Goal: Information Seeking & Learning: Check status

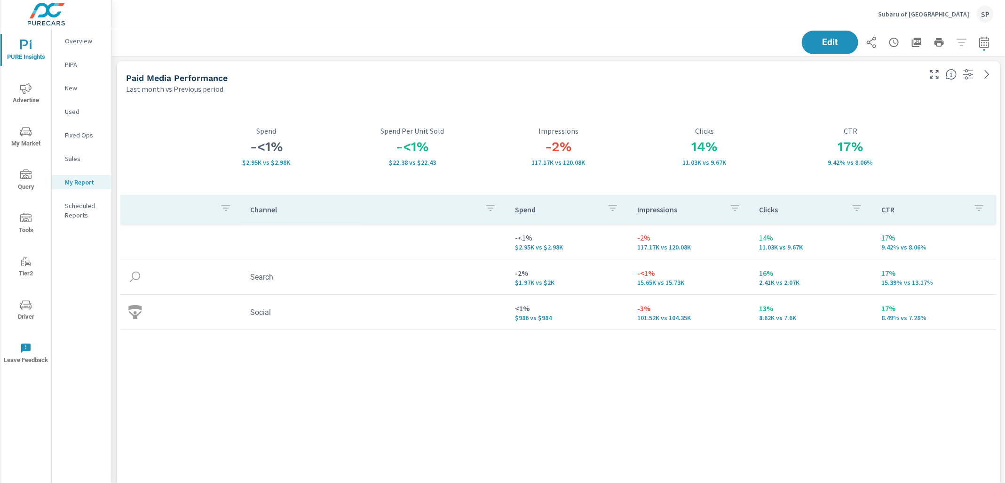
scroll to position [3142, 894]
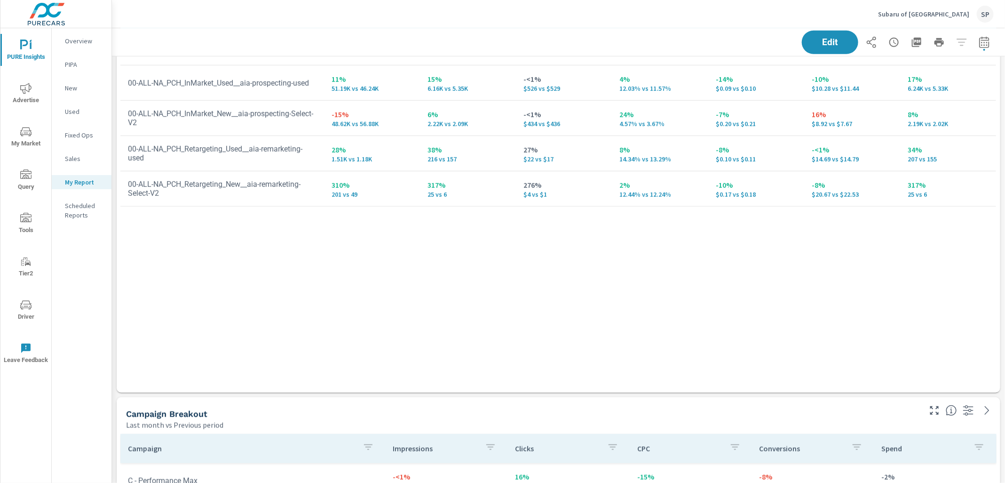
click at [64, 30] on nav "Overview PIPA New Used Fixed Ops Sales My Report Scheduled Reports" at bounding box center [82, 131] width 60 height 207
click at [72, 42] on p "Overview" at bounding box center [84, 40] width 39 height 9
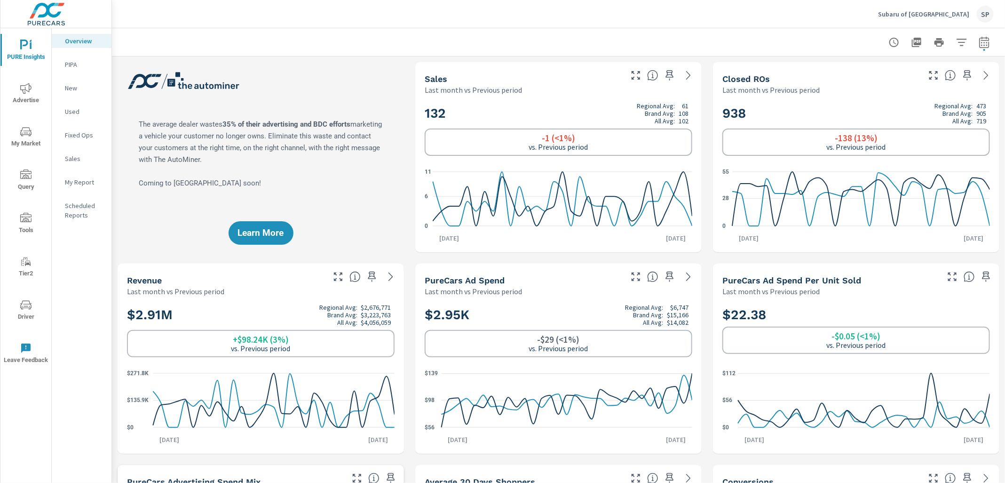
click at [26, 95] on span "Advertise" at bounding box center [25, 94] width 45 height 23
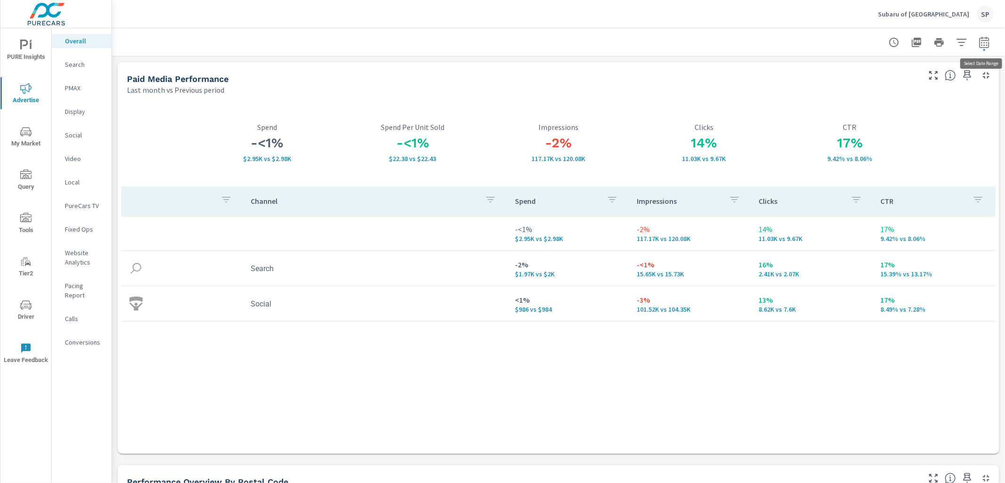
click at [985, 44] on icon "button" at bounding box center [984, 42] width 11 height 11
select select "Last month"
select select "Previous period"
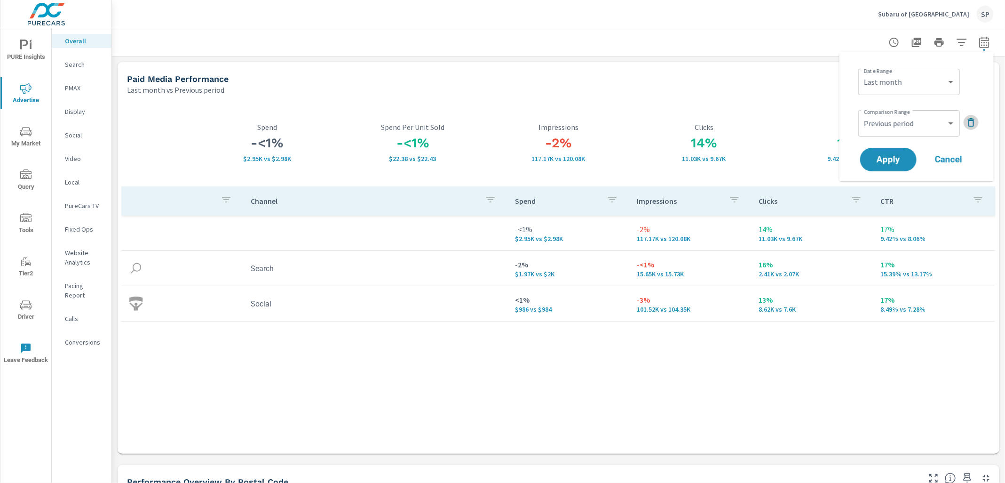
click at [972, 119] on icon "button" at bounding box center [971, 122] width 7 height 8
click at [890, 134] on span "Apply" at bounding box center [888, 133] width 39 height 9
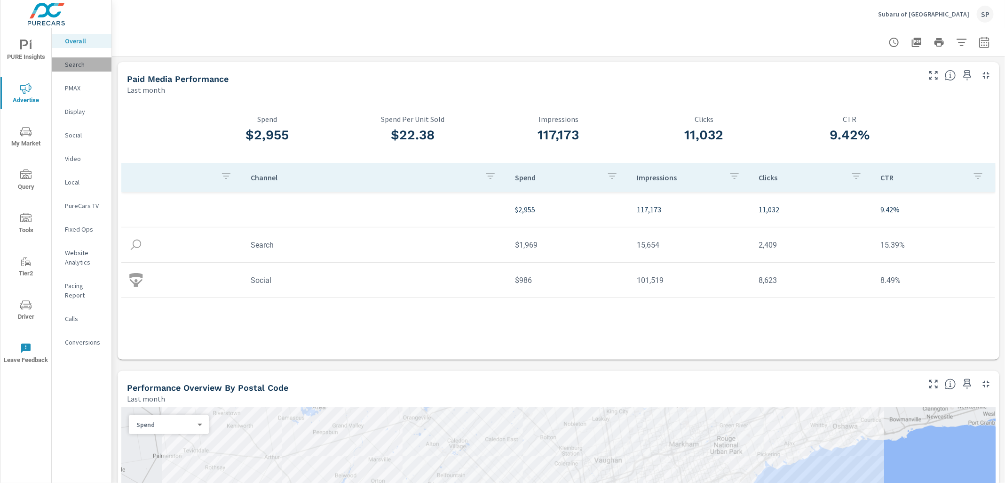
click at [80, 66] on p "Search" at bounding box center [84, 64] width 39 height 9
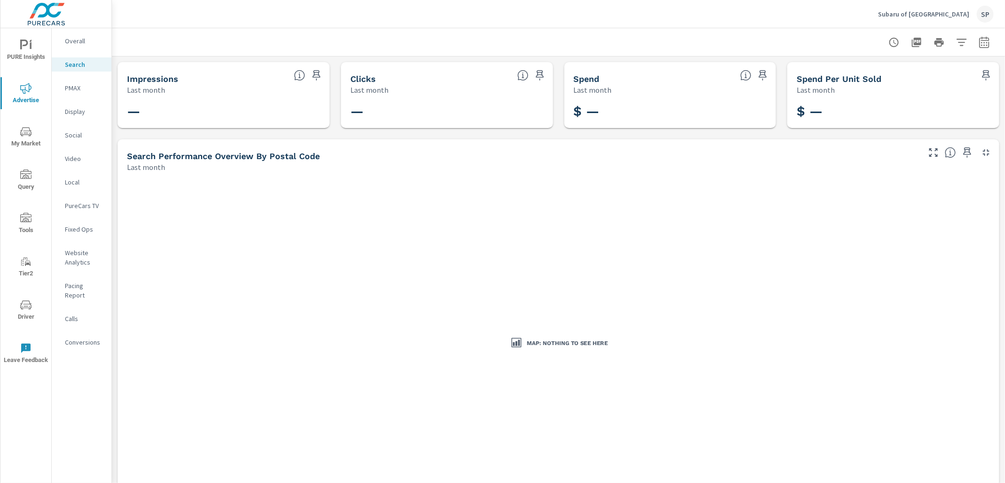
click at [70, 40] on p "Overall" at bounding box center [84, 40] width 39 height 9
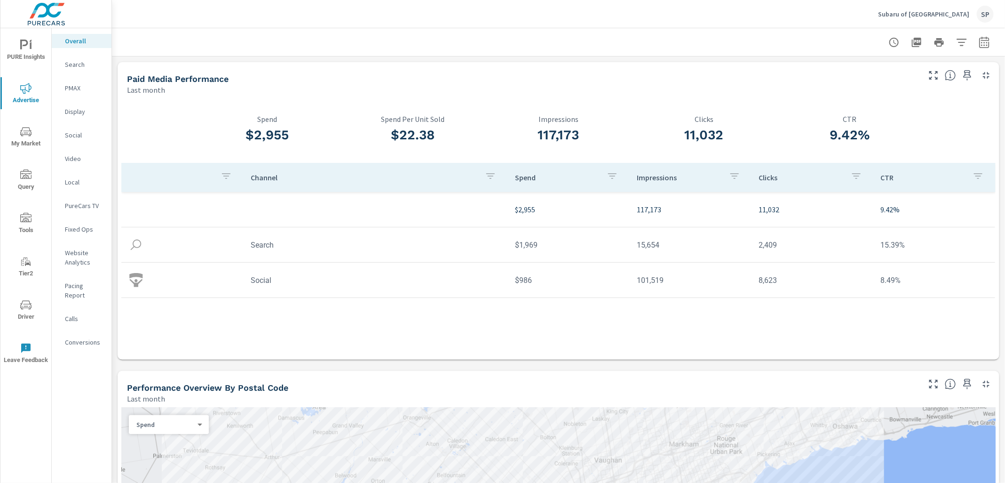
click at [72, 314] on p "Calls" at bounding box center [84, 318] width 39 height 9
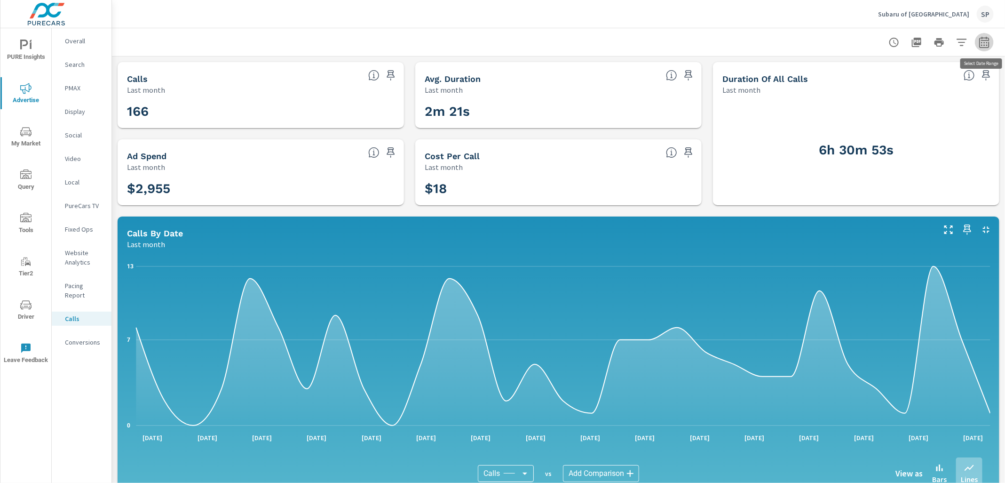
click at [992, 39] on button "button" at bounding box center [984, 42] width 19 height 19
select select "Last month"
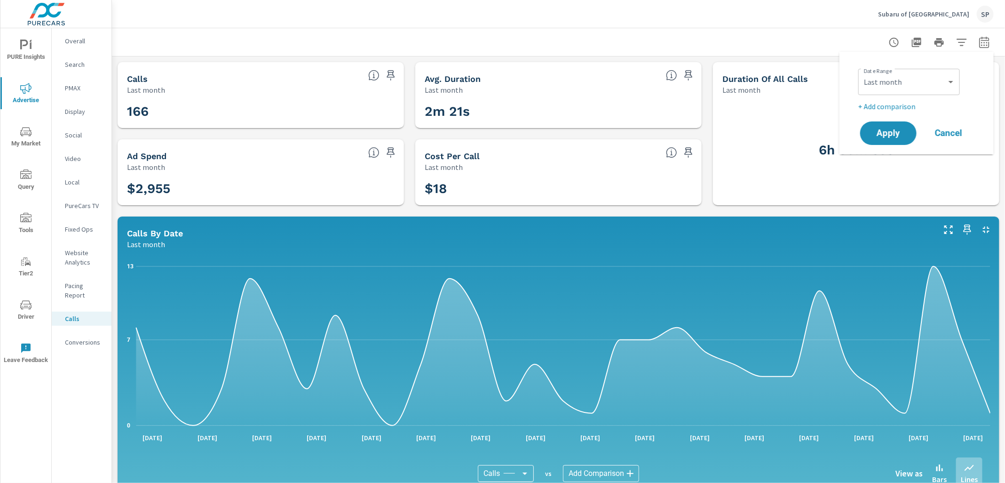
click at [925, 105] on p "+ Add comparison" at bounding box center [918, 106] width 120 height 11
click at [903, 121] on select "Custom Previous period Previous month Previous year" at bounding box center [909, 123] width 94 height 19
click at [862, 114] on select "Custom Previous period Previous month Previous year" at bounding box center [909, 123] width 94 height 19
click at [901, 125] on select "Custom Previous period Previous month Previous year" at bounding box center [909, 123] width 94 height 19
click at [862, 114] on select "Custom Previous period Previous month Previous year" at bounding box center [909, 123] width 94 height 19
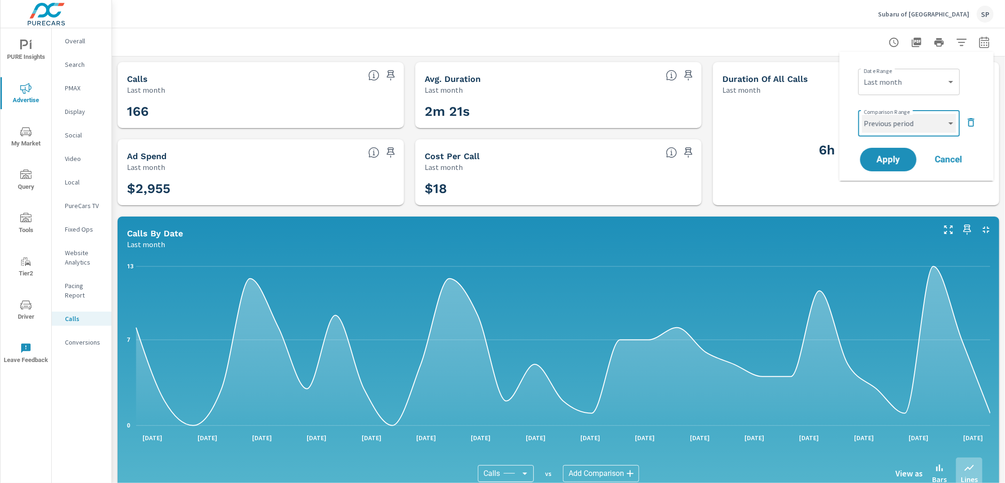
select select "Previous month"
click at [898, 151] on button "Apply" at bounding box center [888, 159] width 58 height 24
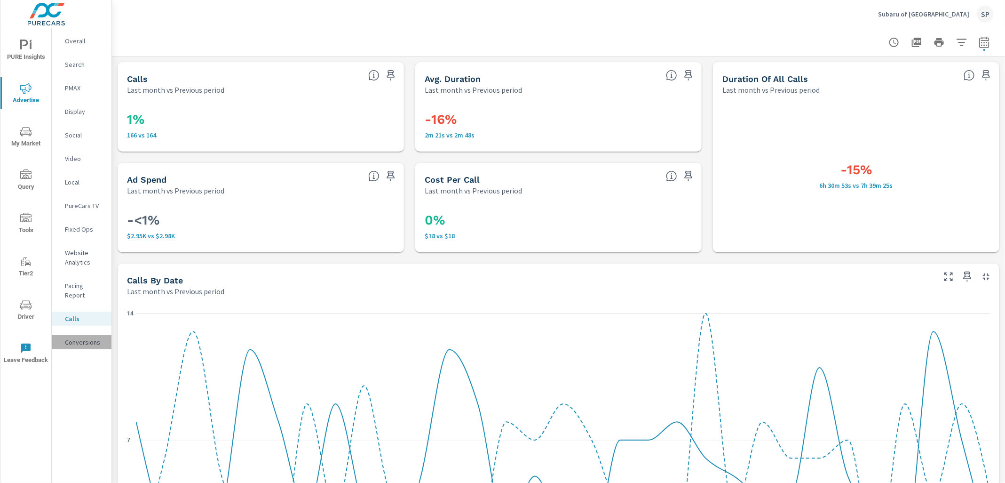
click at [82, 337] on p "Conversions" at bounding box center [84, 341] width 39 height 9
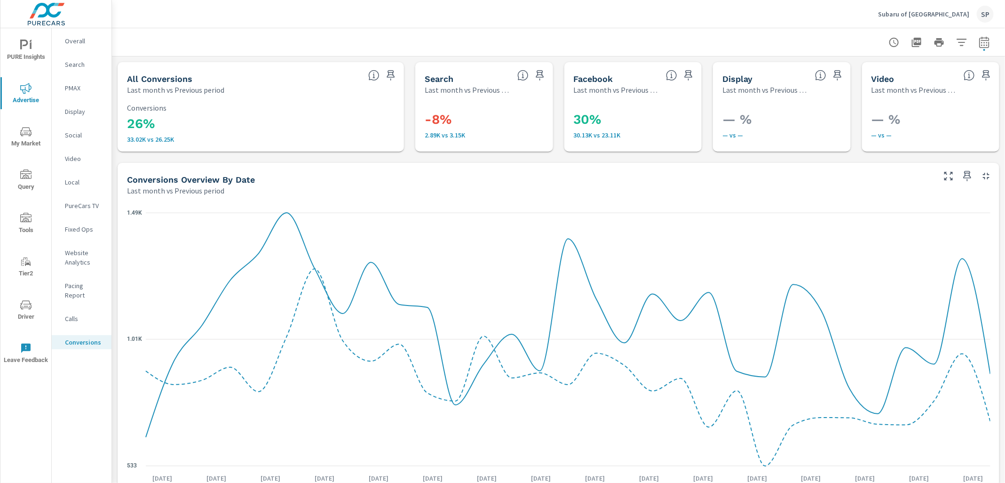
click at [74, 41] on p "Overall" at bounding box center [84, 40] width 39 height 9
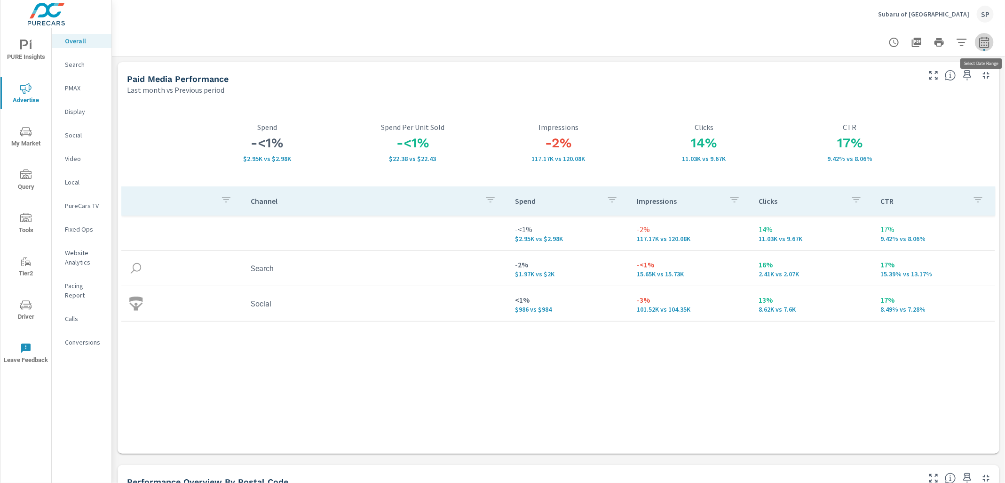
click at [985, 48] on button "button" at bounding box center [984, 42] width 19 height 19
select select "Last month"
select select "Previous period"
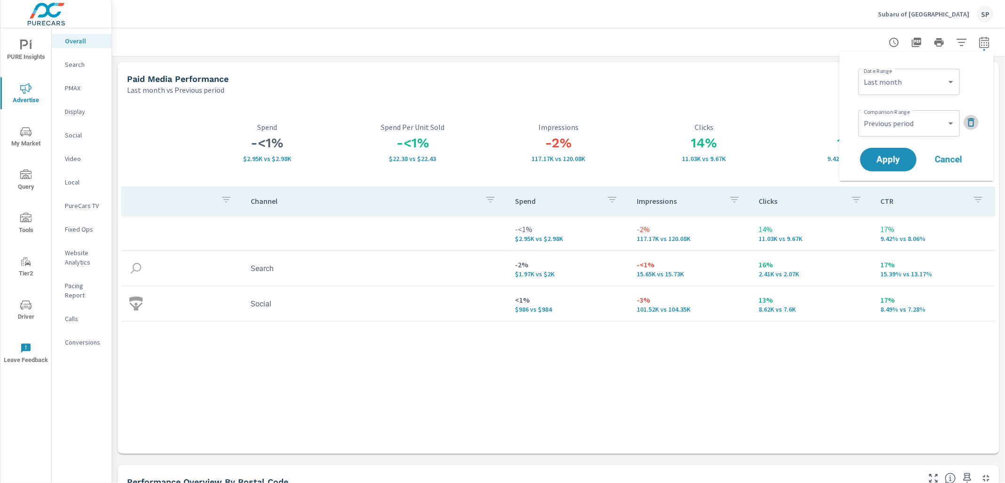
click at [973, 120] on icon "button" at bounding box center [971, 122] width 7 height 8
click at [892, 137] on span "Apply" at bounding box center [888, 133] width 39 height 9
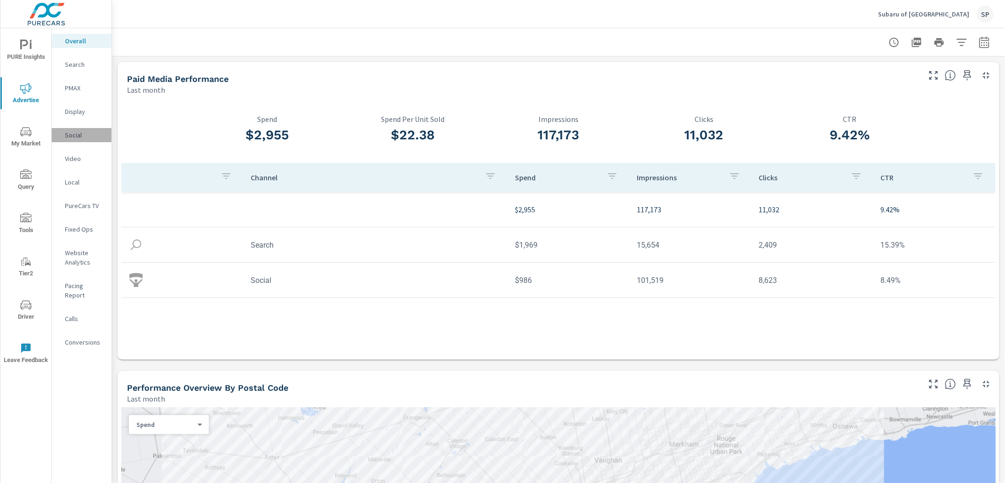
click at [77, 135] on p "Social" at bounding box center [84, 134] width 39 height 9
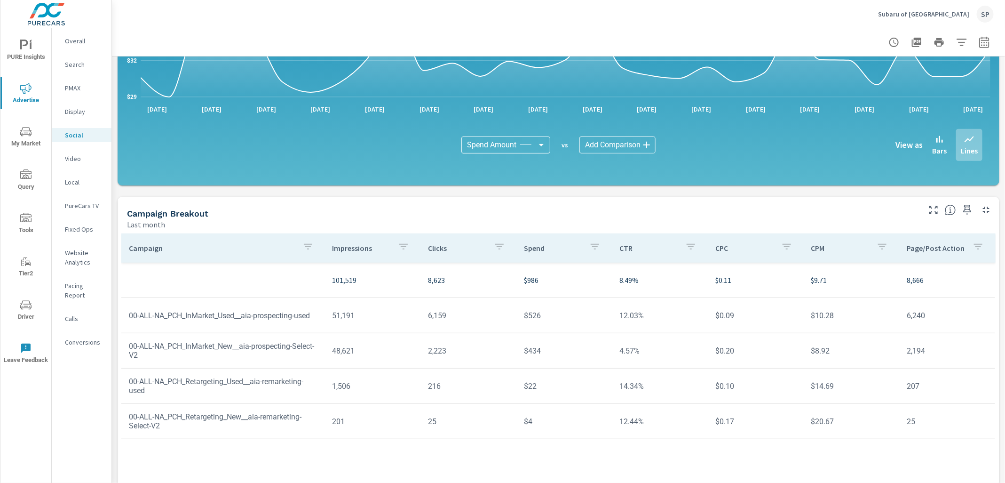
scroll to position [175, 0]
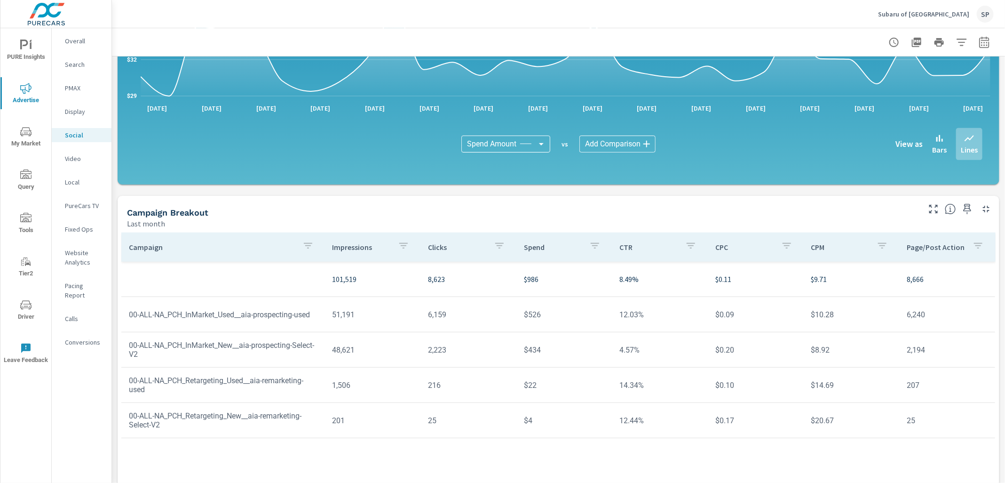
click at [981, 10] on div "SP" at bounding box center [985, 14] width 17 height 17
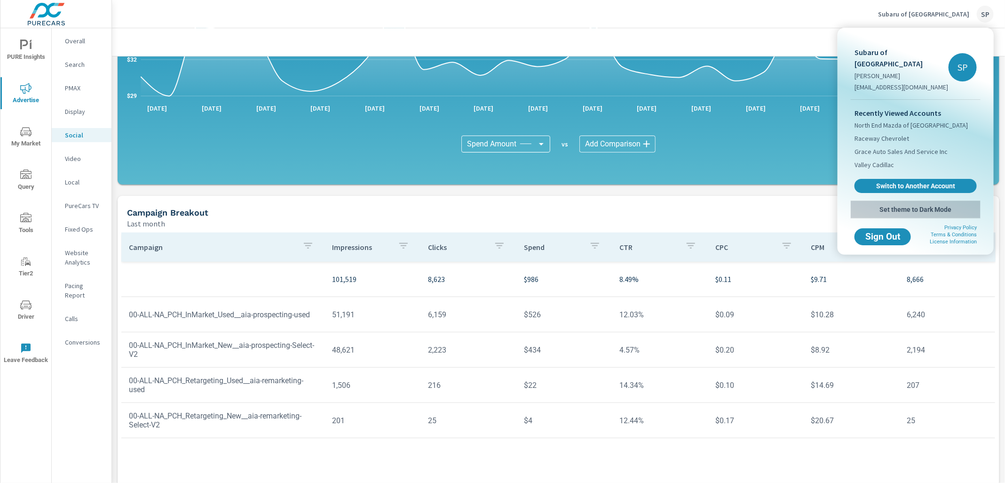
click at [907, 205] on span "Set theme to Dark Mode" at bounding box center [916, 209] width 122 height 8
